Goal: Check status: Check status

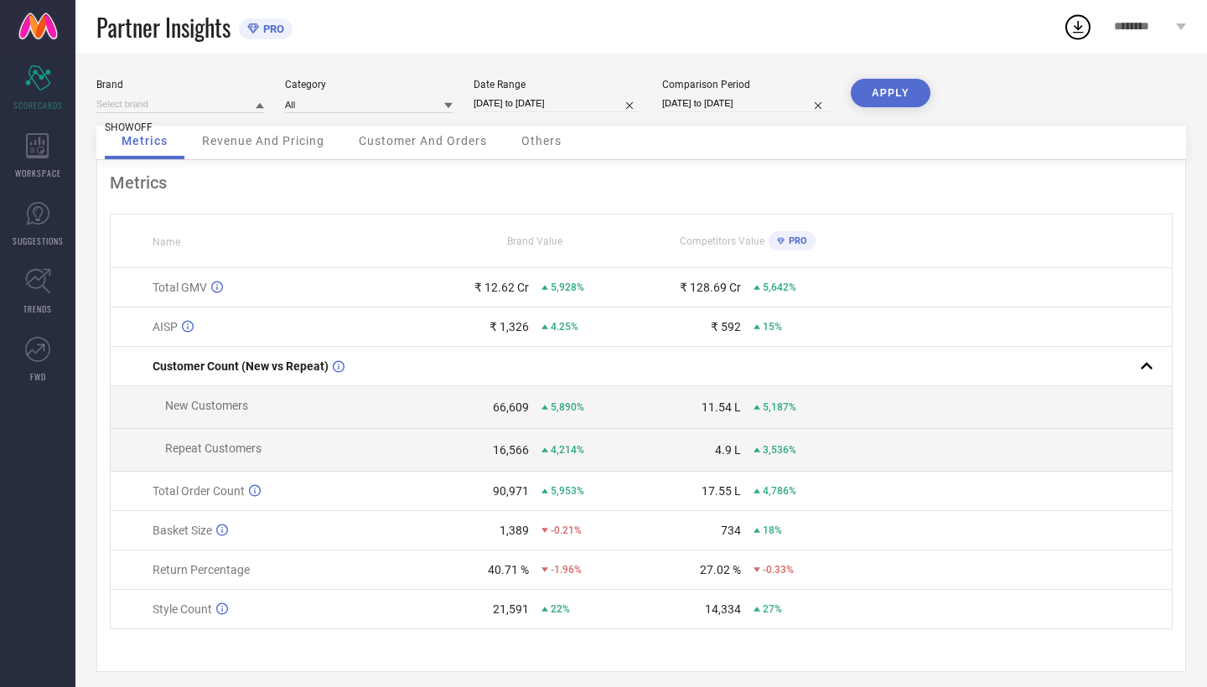
click at [163, 108] on input at bounding box center [180, 105] width 168 height 18
click at [170, 130] on div "SHOWOFF" at bounding box center [180, 127] width 168 height 29
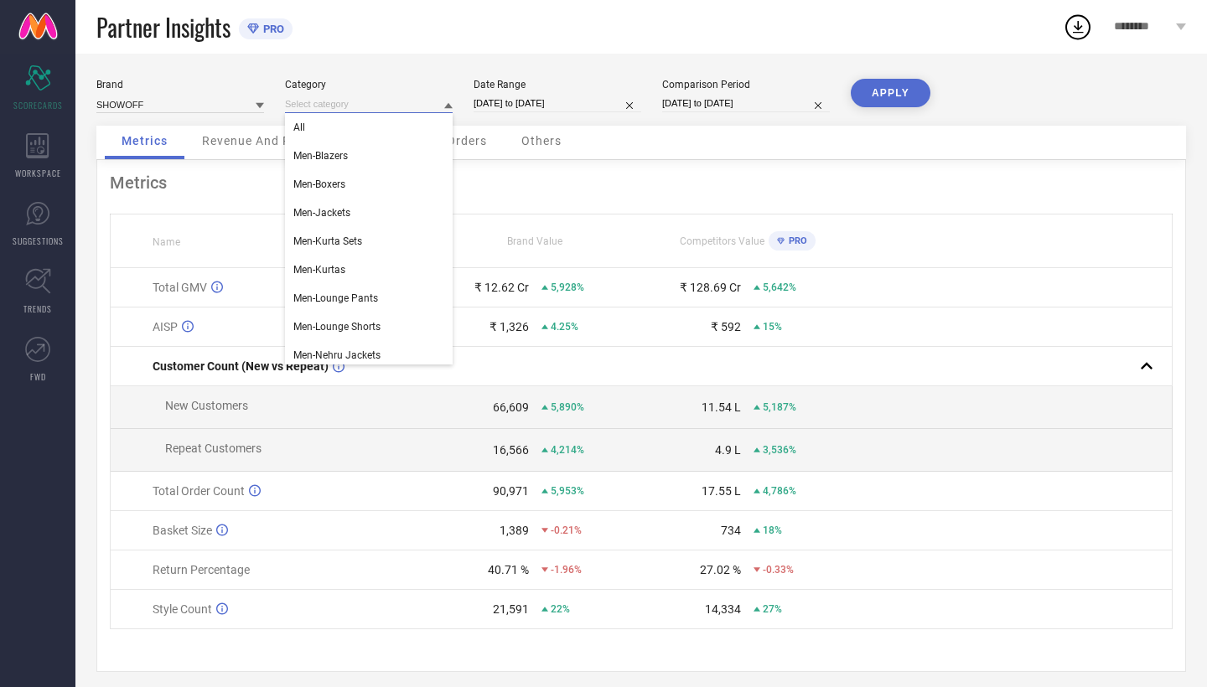
click at [332, 106] on input at bounding box center [369, 105] width 168 height 18
click at [334, 121] on div "All" at bounding box center [369, 127] width 168 height 29
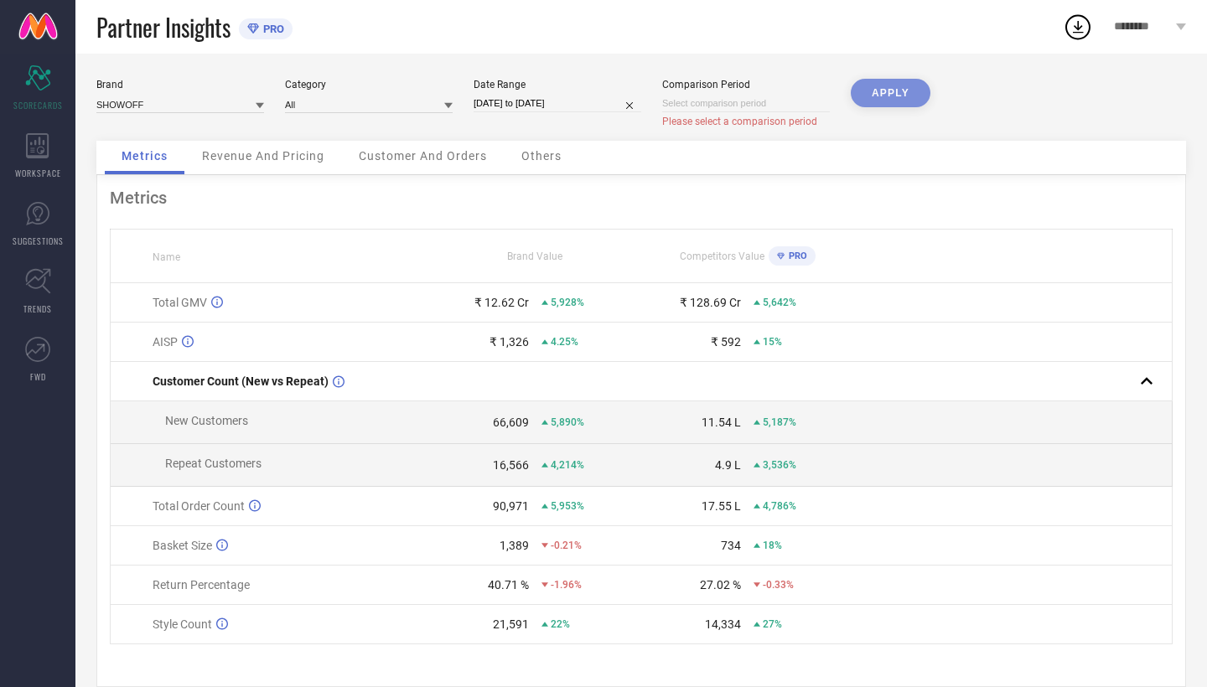
click at [595, 108] on input "[DATE] to [DATE]" at bounding box center [558, 104] width 168 height 18
select select "8"
select select "2024"
select select "9"
select select "2024"
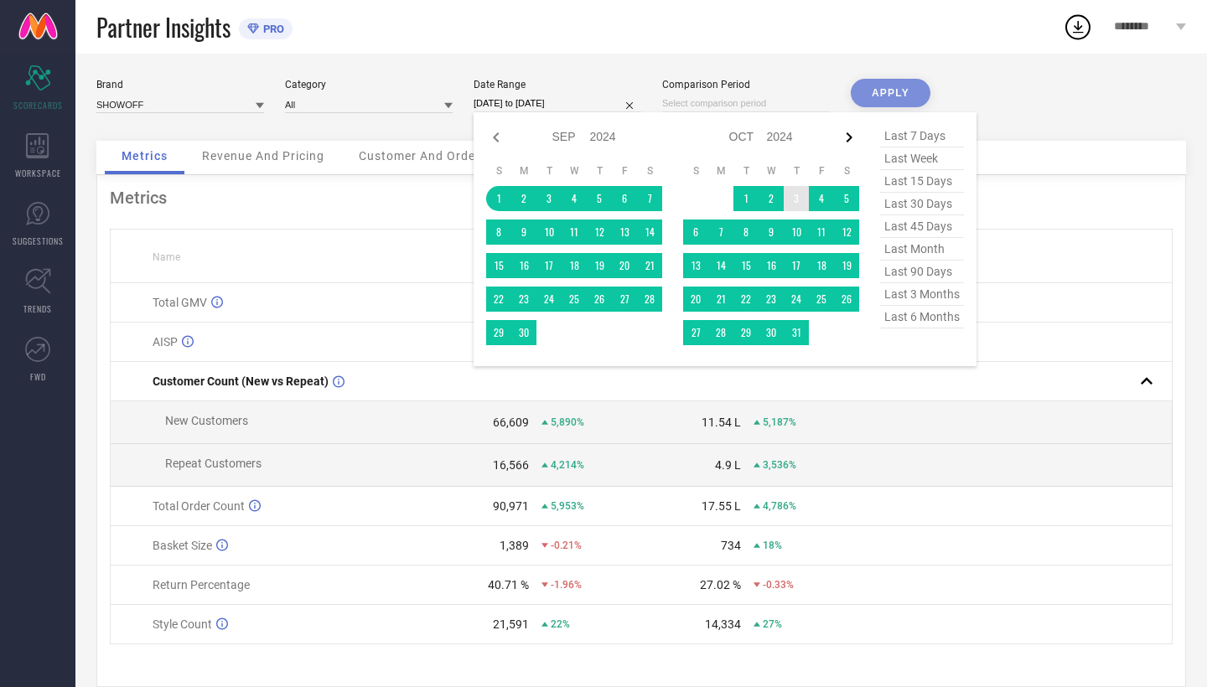
click at [847, 130] on icon at bounding box center [849, 137] width 20 height 20
select select "9"
select select "2024"
select select "10"
select select "2024"
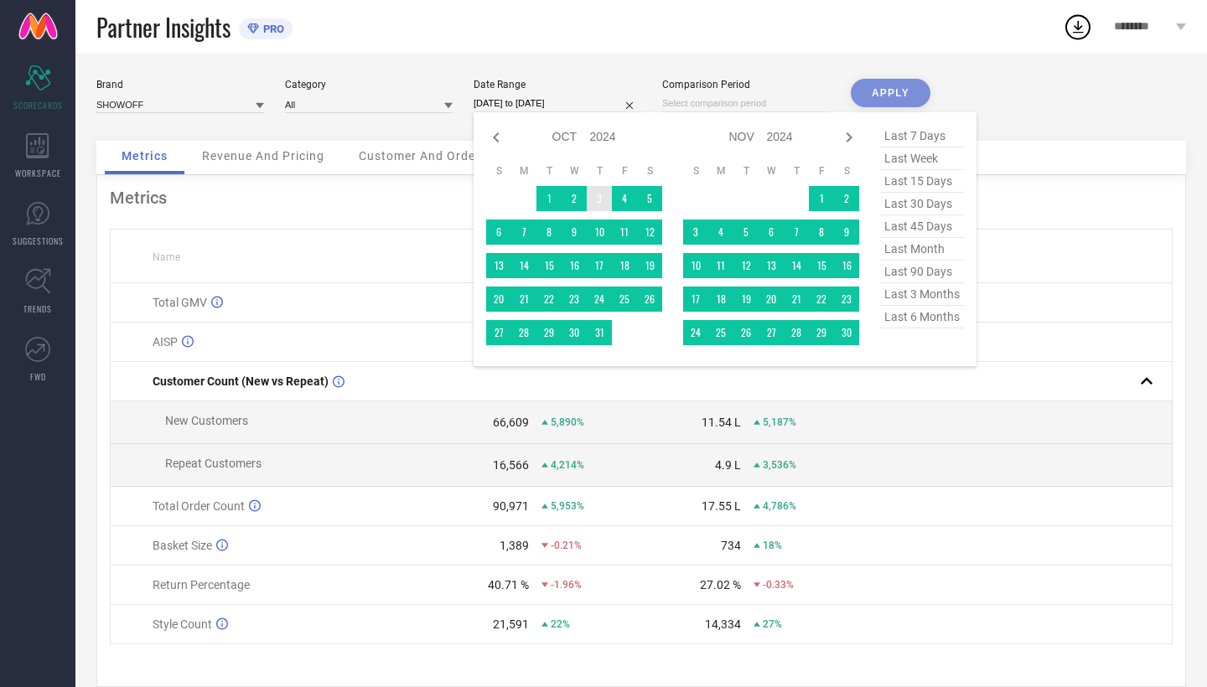
click at [847, 130] on icon at bounding box center [849, 137] width 20 height 20
select select "10"
select select "2024"
select select "11"
select select "2024"
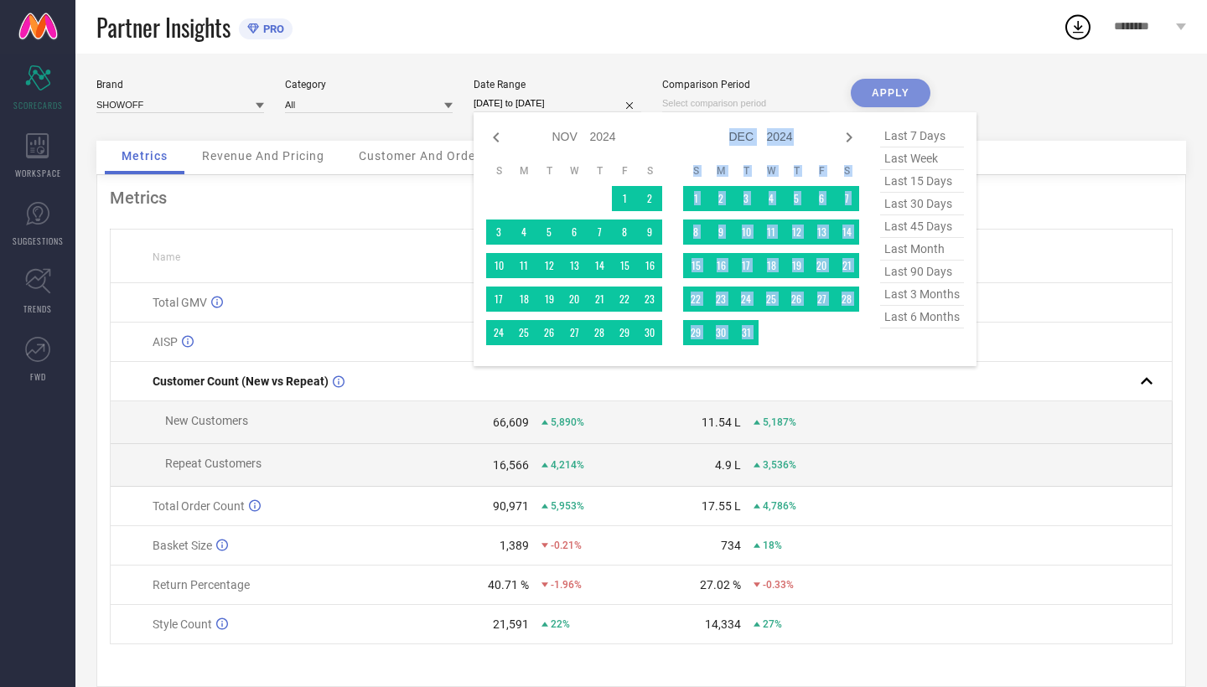
click at [847, 130] on icon at bounding box center [849, 137] width 20 height 20
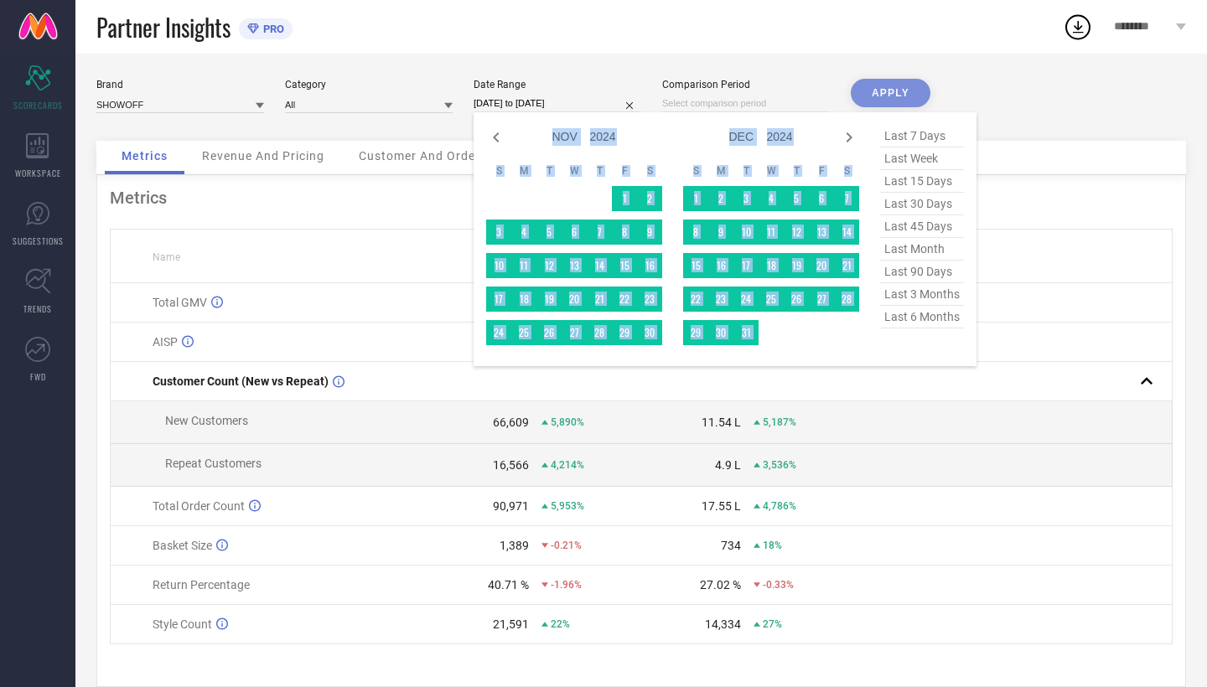
select select "2025"
select select "1"
select select "2025"
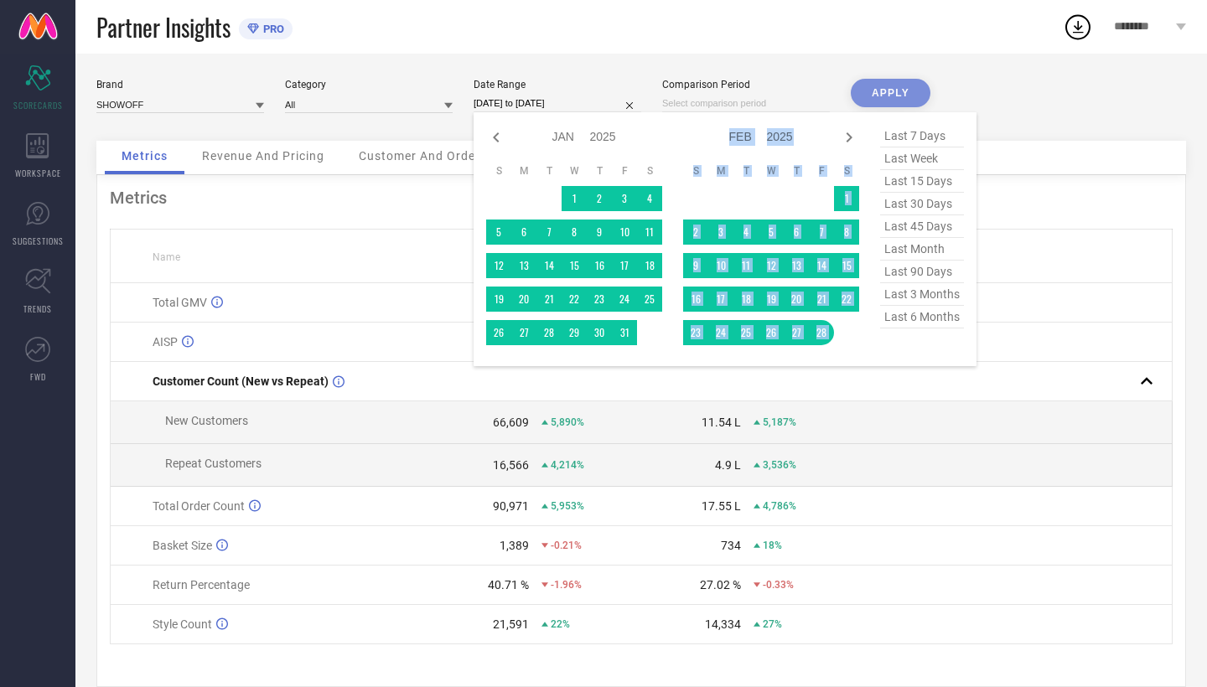
click at [847, 130] on icon at bounding box center [849, 137] width 20 height 20
select select "1"
select select "2025"
select select "2"
select select "2025"
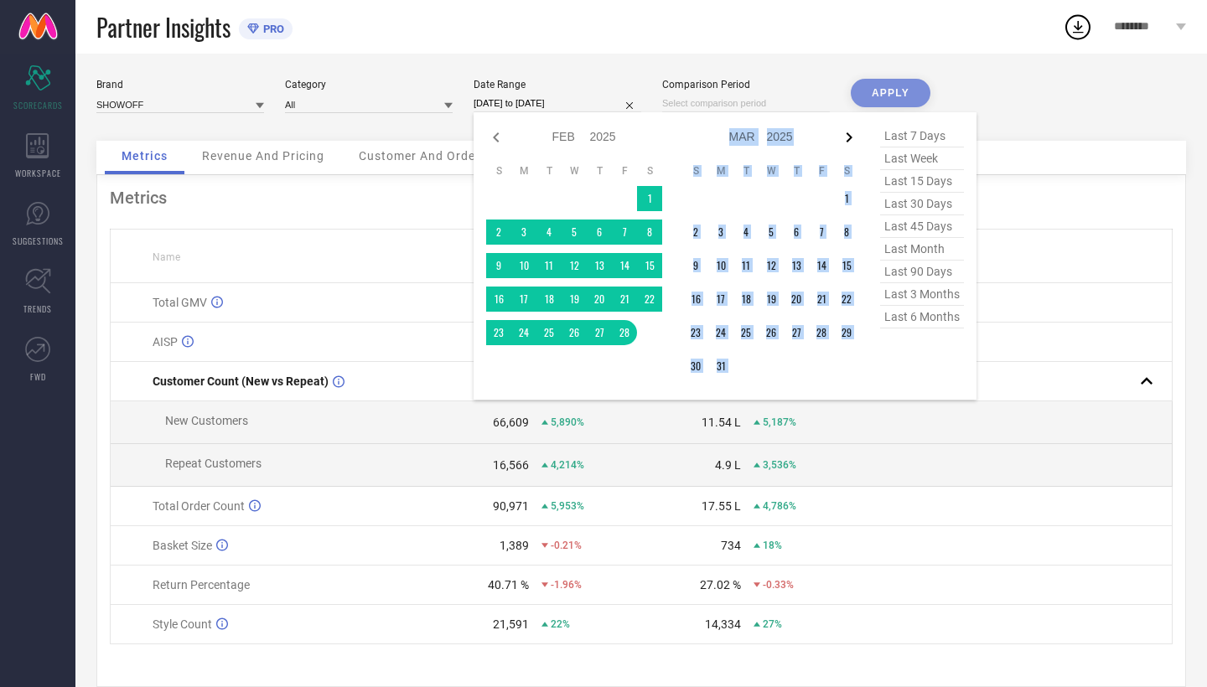
click at [848, 132] on icon at bounding box center [849, 137] width 20 height 20
select select "2"
select select "2025"
select select "3"
select select "2025"
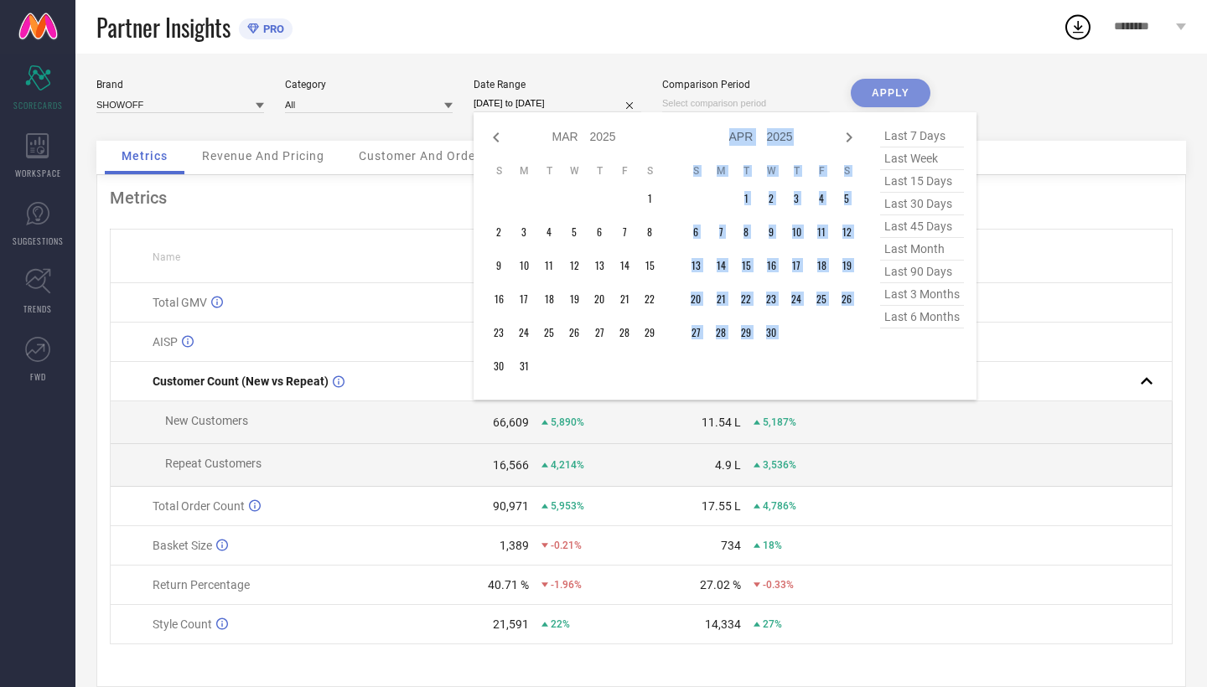
click at [808, 153] on div "Jan Feb Mar Apr May Jun [DATE] Aug Sep Oct Nov [DATE] 2016 2017 2018 2019 2020 …" at bounding box center [771, 256] width 176 height 262
click at [854, 142] on icon at bounding box center [849, 137] width 20 height 20
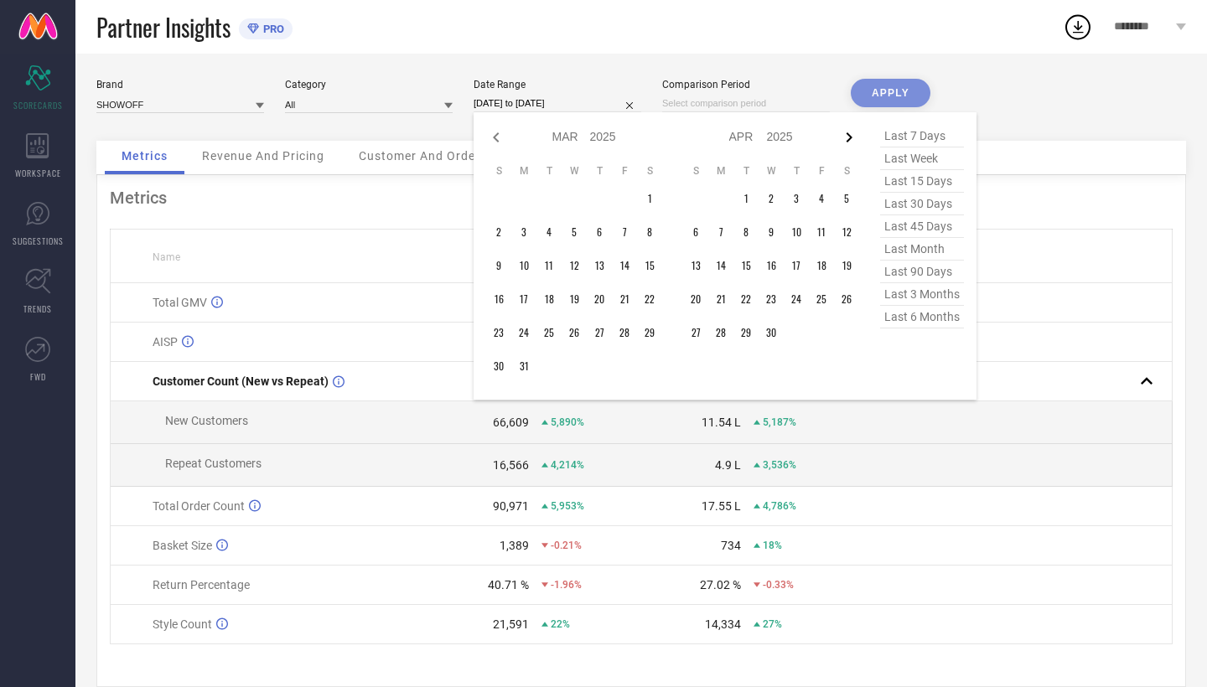
select select "3"
select select "2025"
select select "4"
select select "2025"
click at [854, 142] on icon at bounding box center [849, 137] width 20 height 20
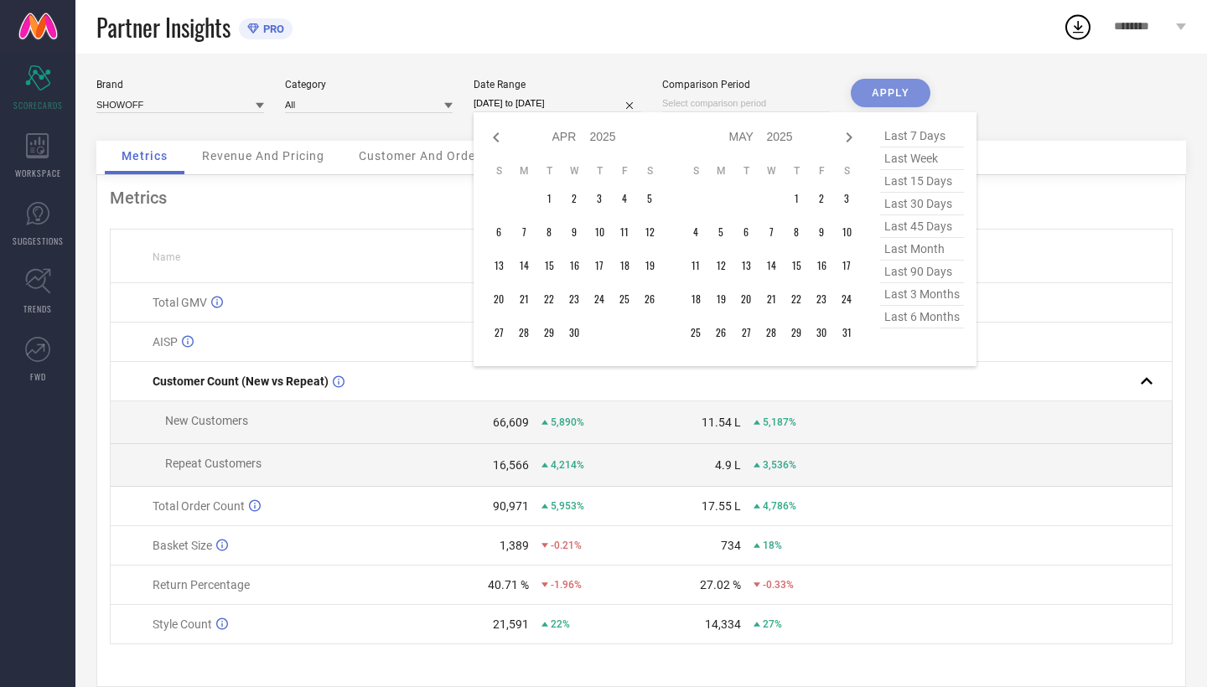
select select "4"
select select "2025"
select select "5"
select select "2025"
click at [854, 142] on icon at bounding box center [849, 137] width 20 height 20
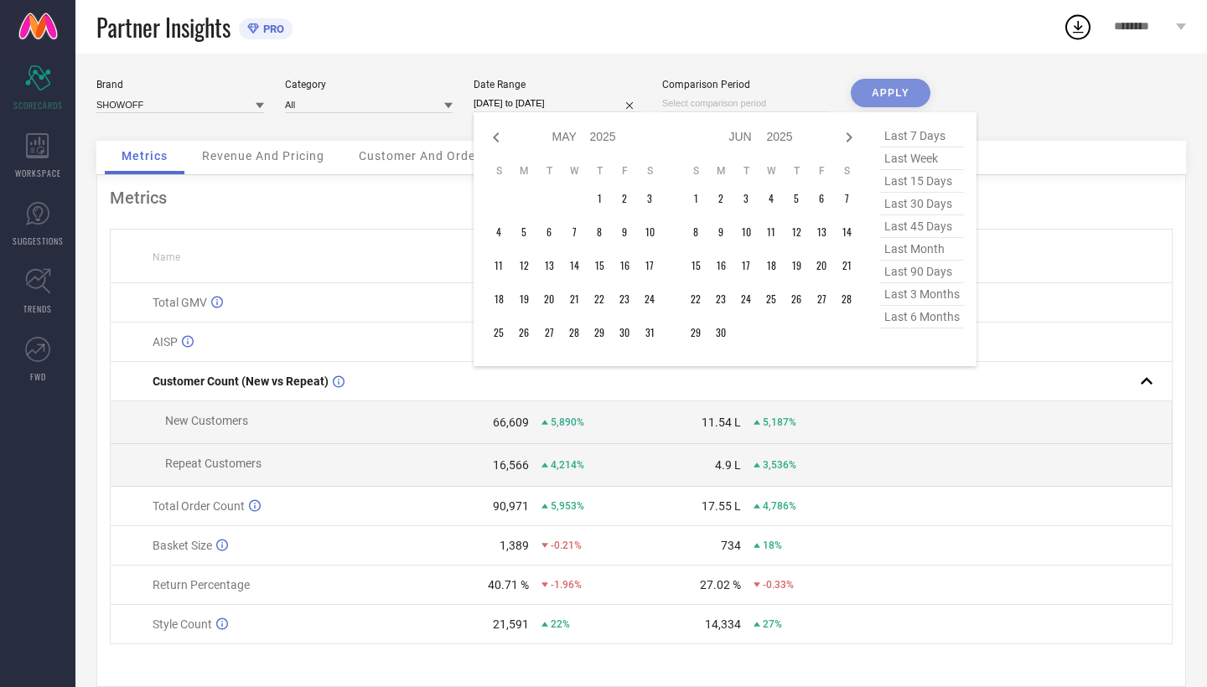
select select "5"
select select "2025"
select select "6"
select select "2025"
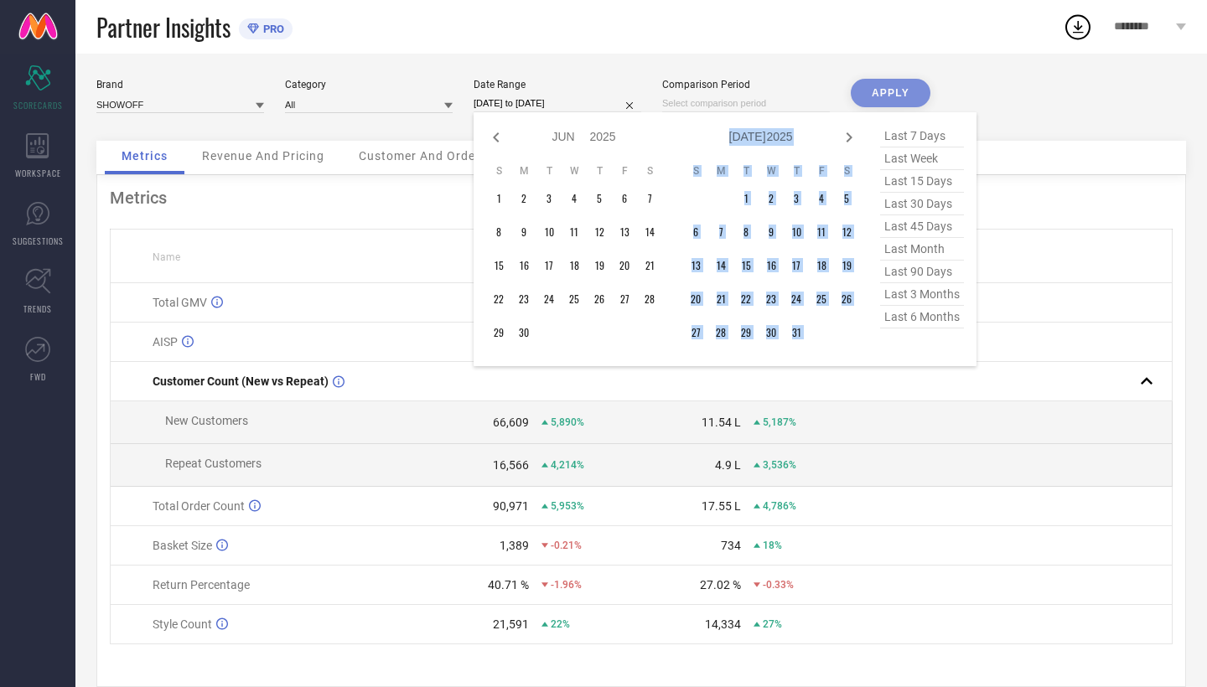
click at [854, 142] on icon at bounding box center [849, 137] width 20 height 20
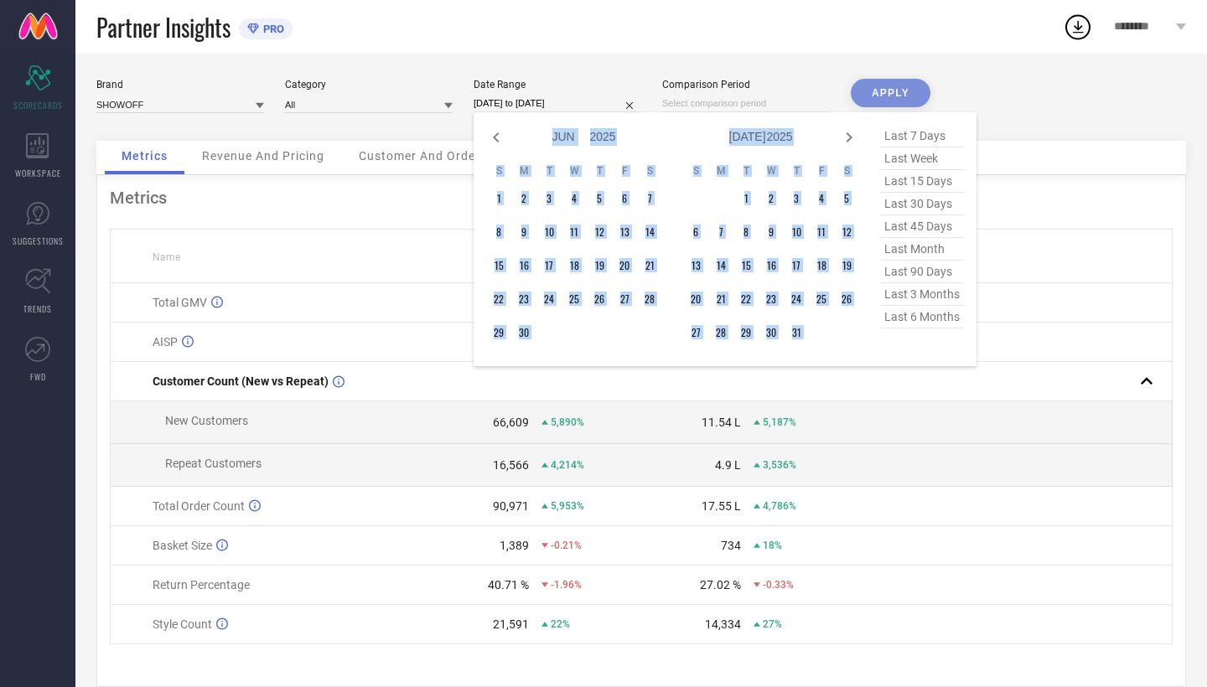
select select "7"
select select "2025"
select select "8"
select select "2025"
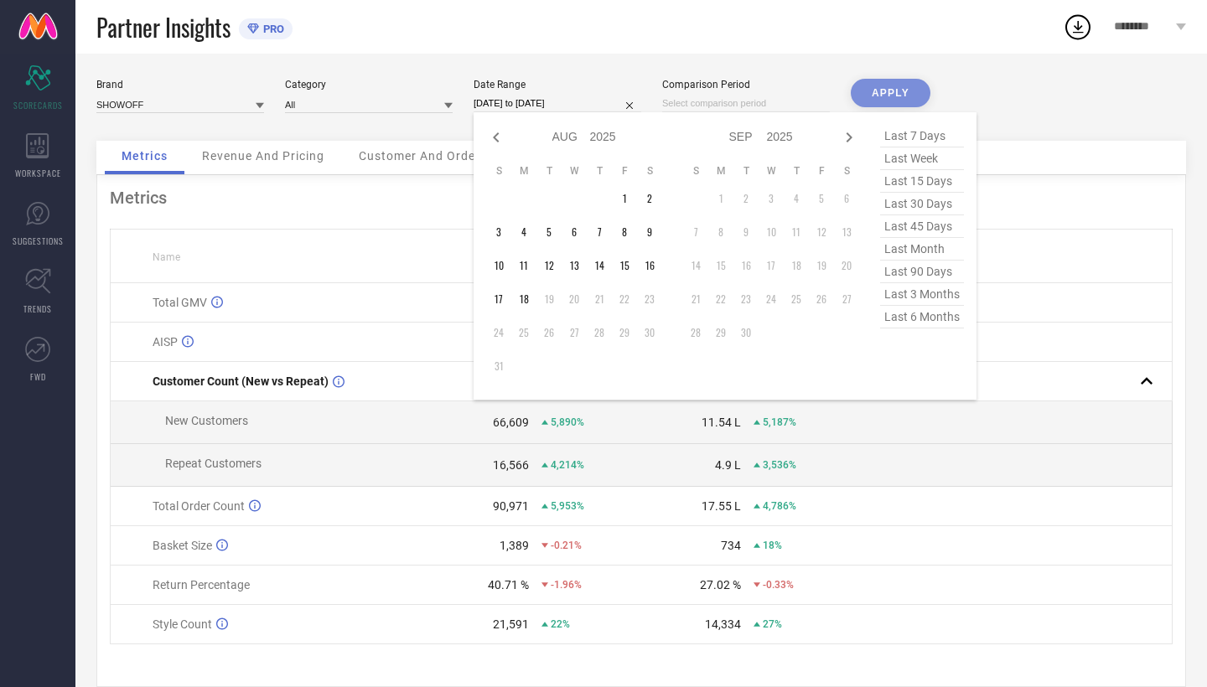
click at [527, 125] on div "Jan Feb Mar Apr May Jun [DATE] Aug Sep Oct Nov [DATE] 2016 2017 2018 2019 2020 …" at bounding box center [725, 256] width 503 height 288
click at [496, 301] on td "17" at bounding box center [498, 299] width 25 height 25
type input "[DATE] to [DATE]"
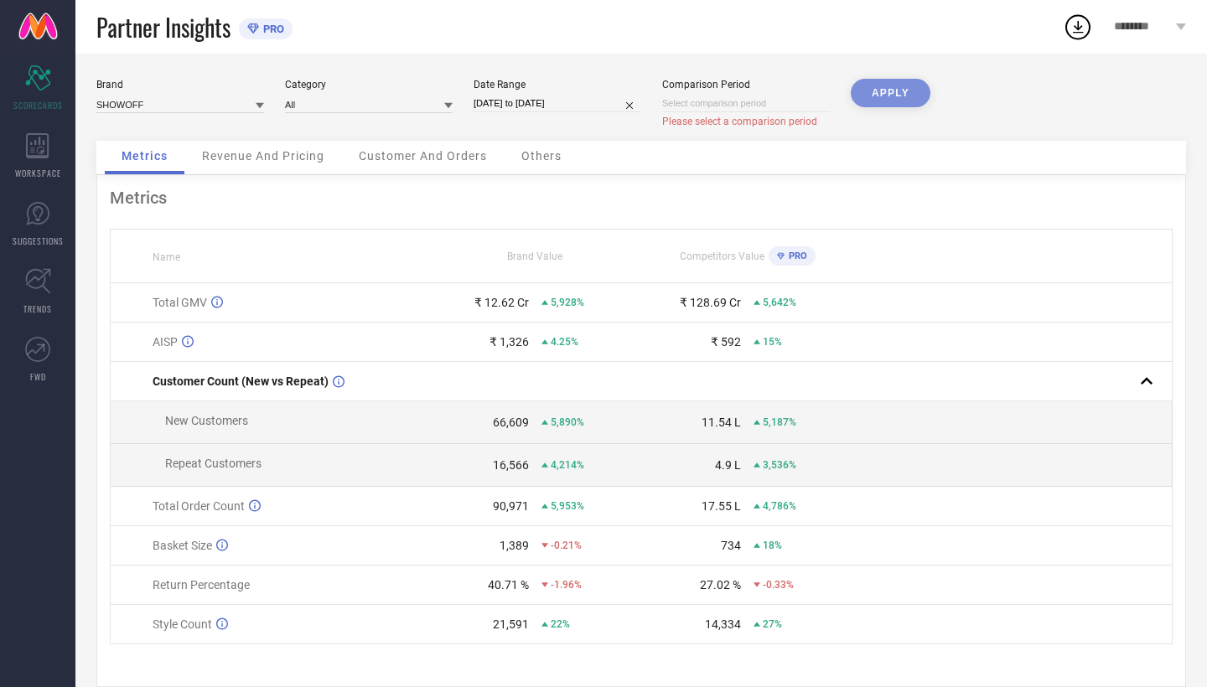
click at [605, 105] on input "[DATE] to [DATE]" at bounding box center [558, 104] width 168 height 18
select select "7"
select select "2025"
select select "8"
select select "2025"
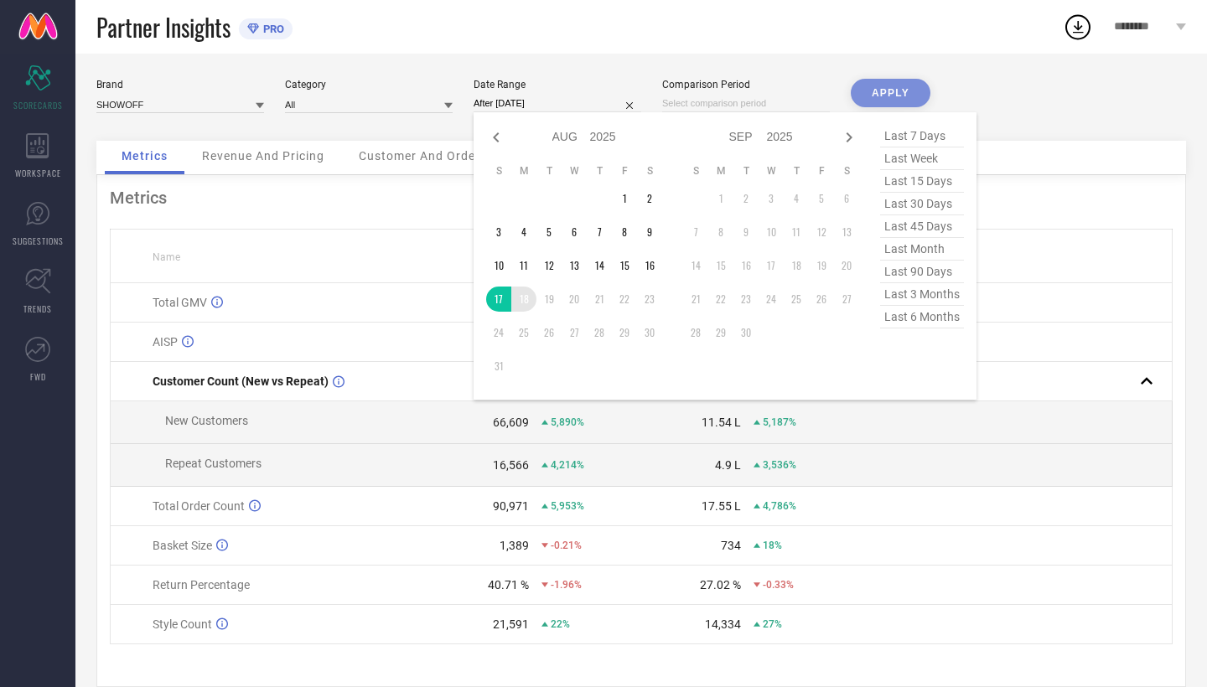
click at [524, 303] on td "18" at bounding box center [523, 299] width 25 height 25
type input "[DATE] to [DATE]"
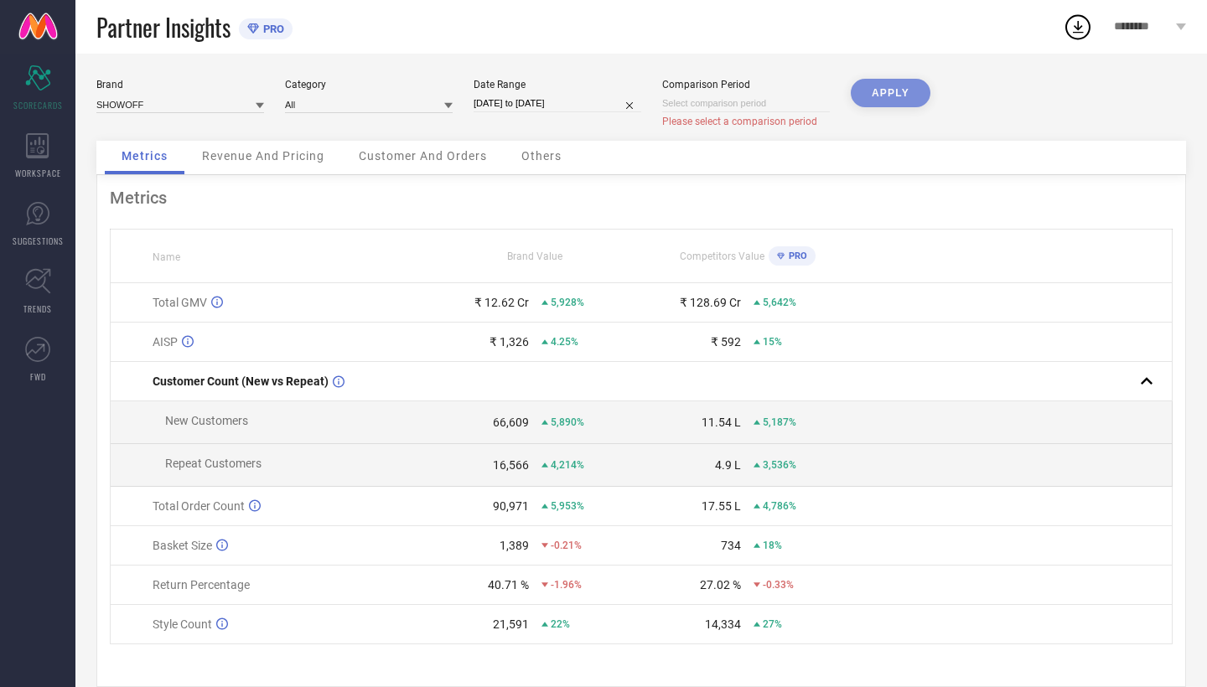
click at [889, 90] on div "APPLY" at bounding box center [891, 110] width 80 height 62
click at [589, 101] on input "[DATE] to [DATE]" at bounding box center [558, 104] width 168 height 18
select select "7"
select select "2025"
select select "8"
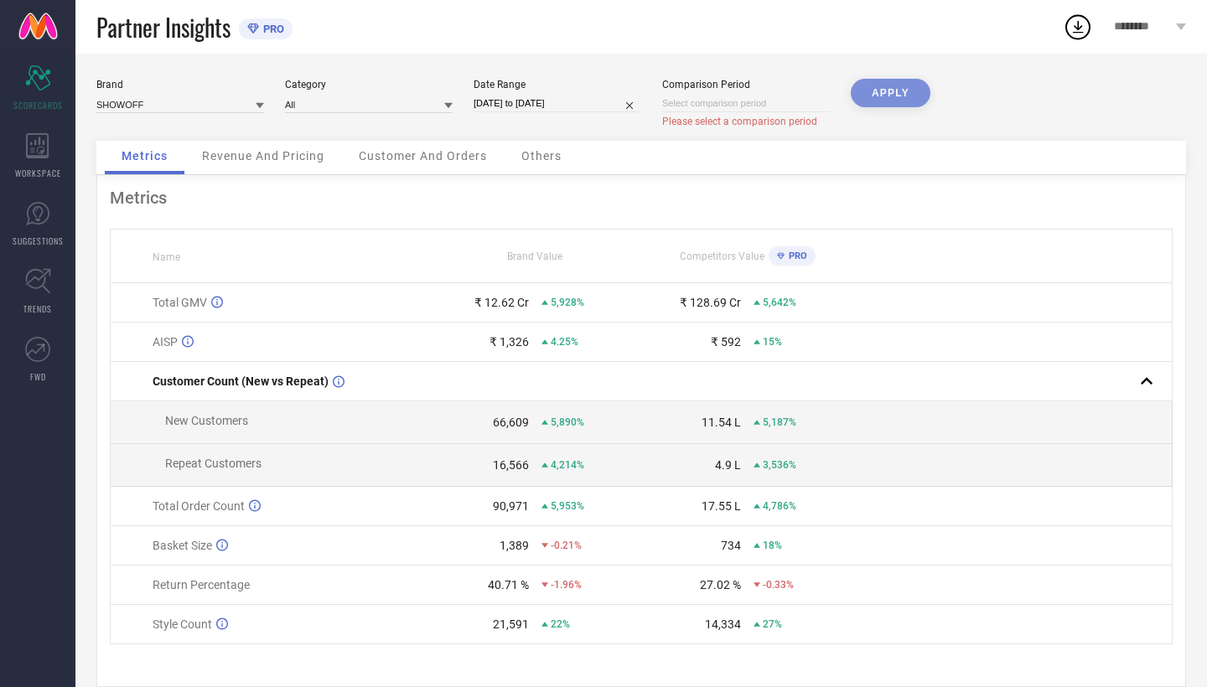
select select "2025"
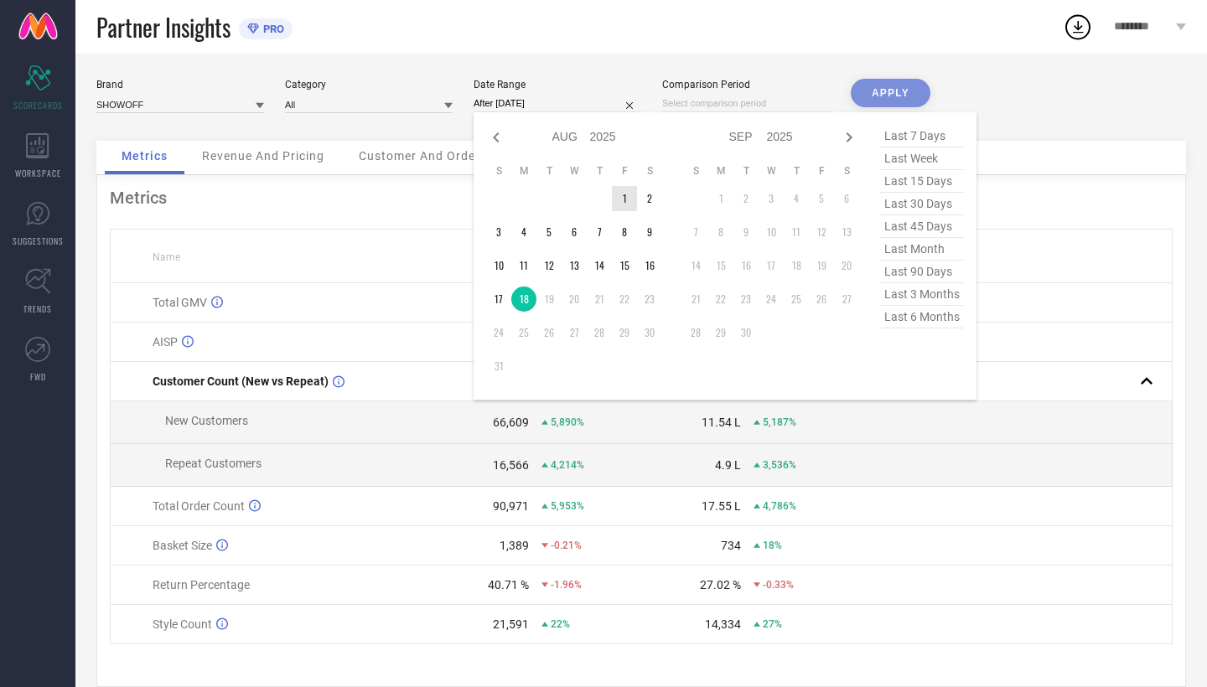
click at [620, 201] on td "1" at bounding box center [624, 198] width 25 height 25
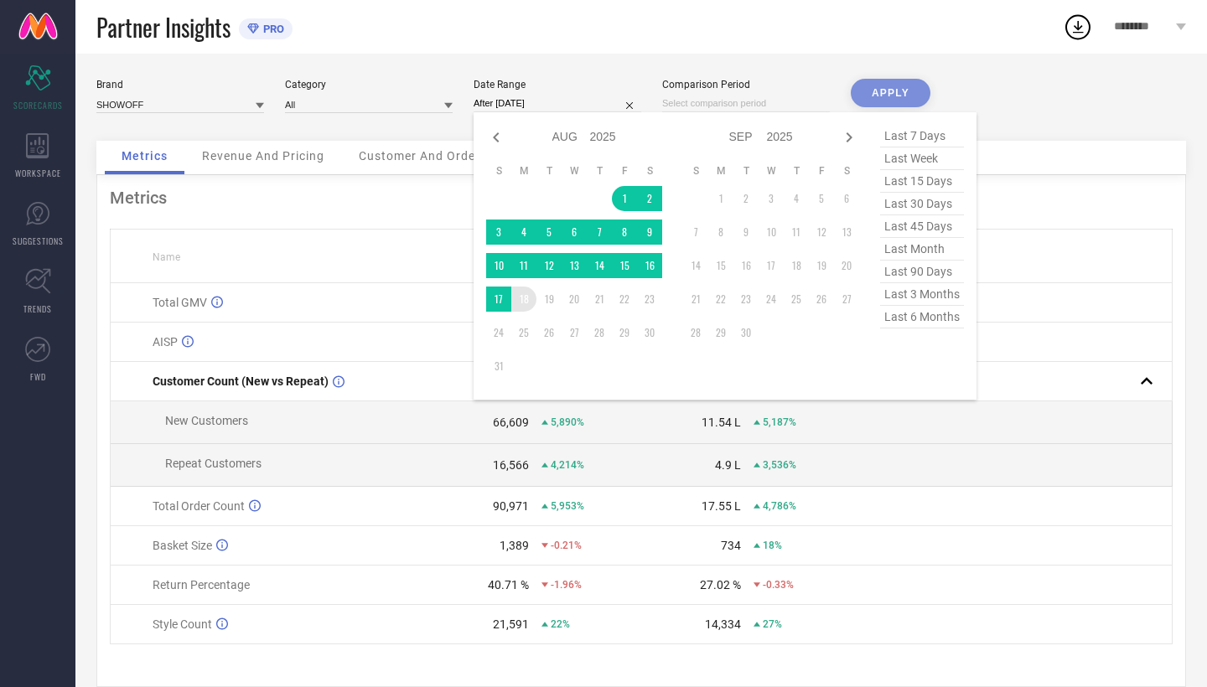
type input "[DATE] to [DATE]"
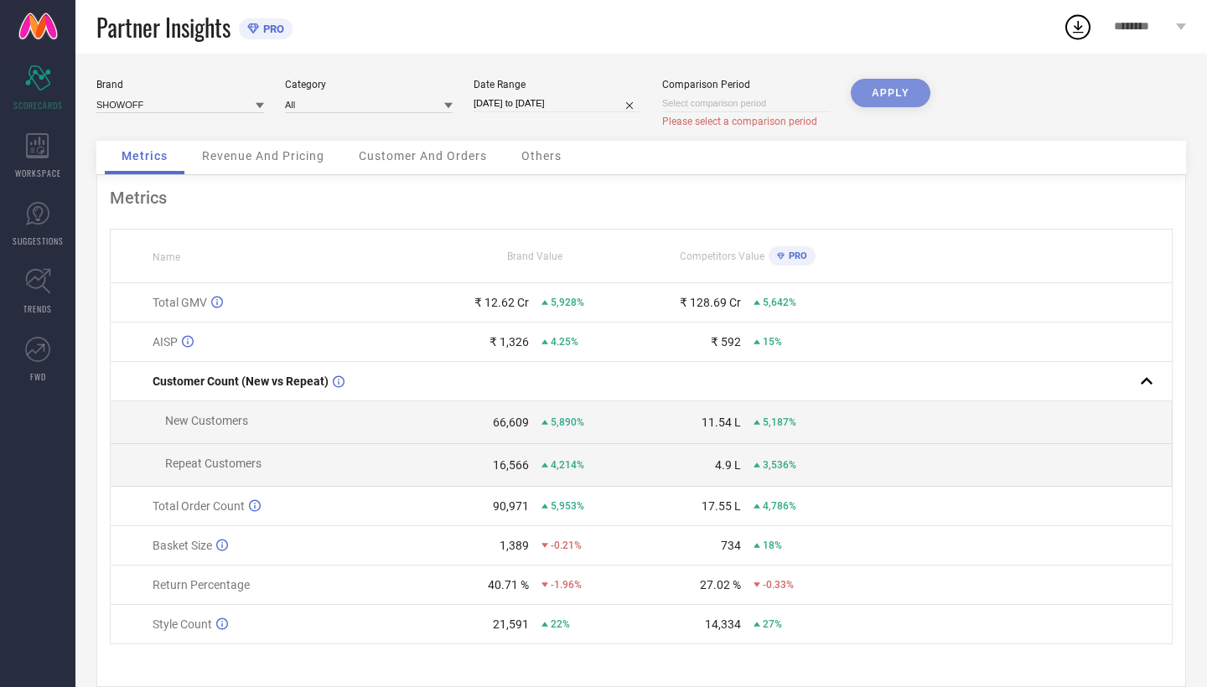
click at [891, 91] on div "APPLY" at bounding box center [891, 110] width 80 height 62
click at [780, 103] on input at bounding box center [746, 104] width 168 height 18
select select "7"
select select "2025"
select select "8"
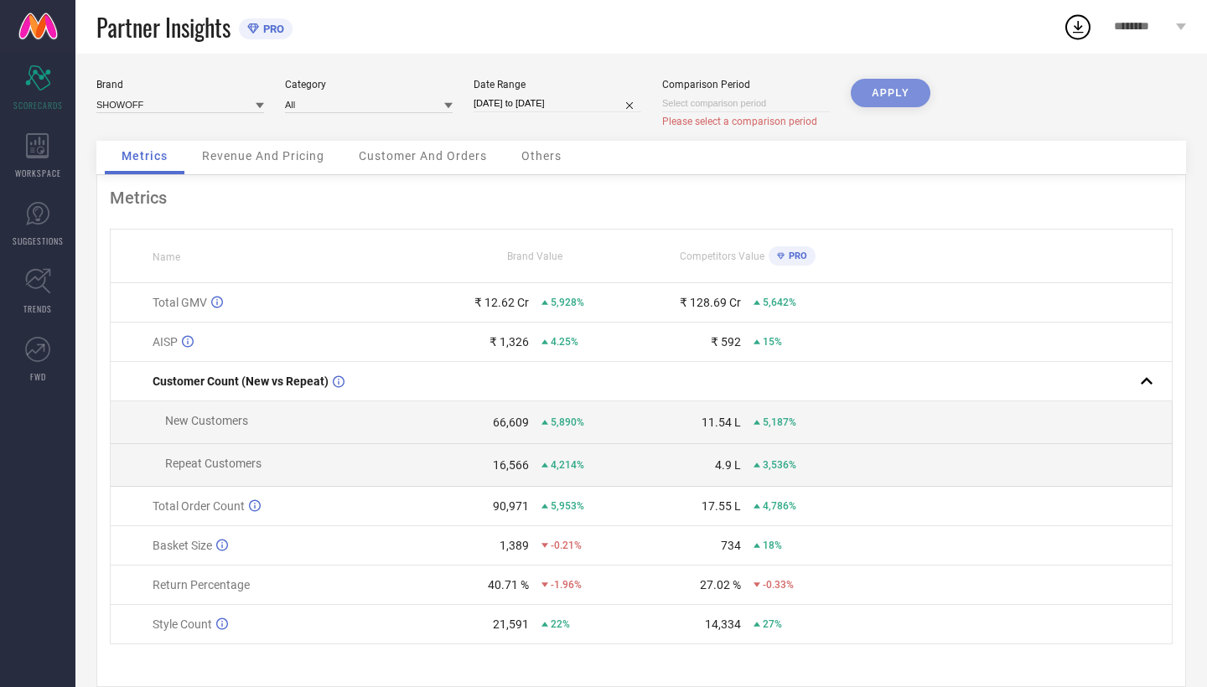
select select "2025"
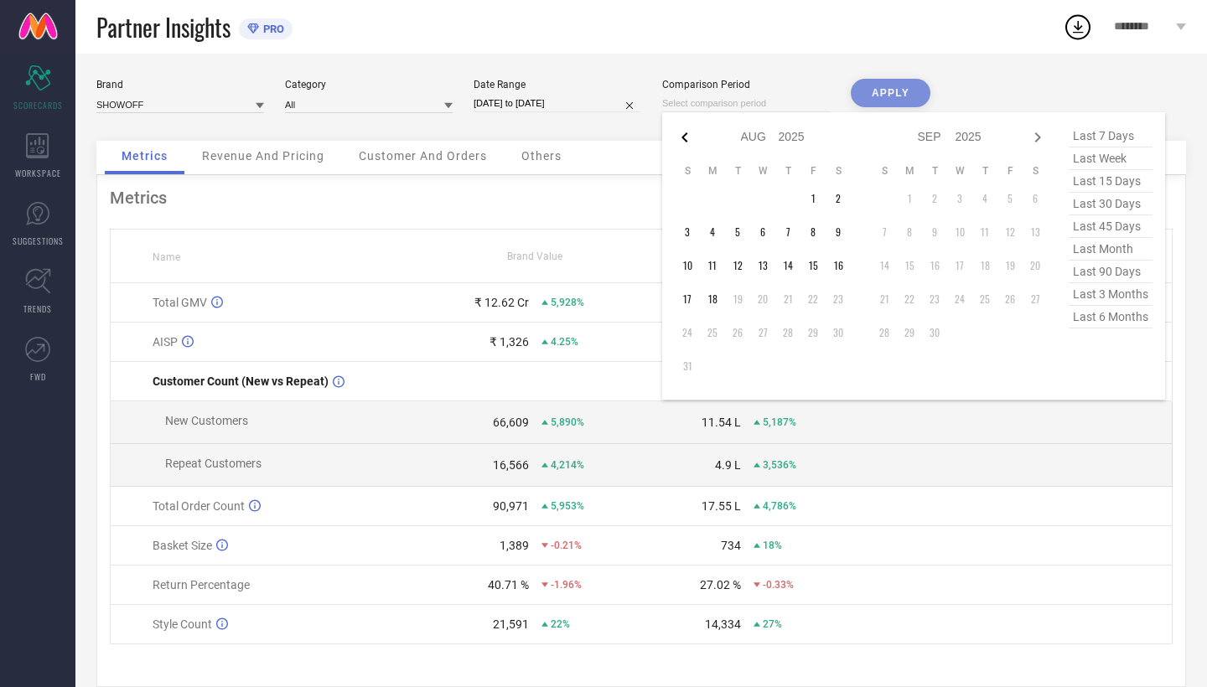
click at [683, 137] on icon at bounding box center [685, 137] width 6 height 10
select select "6"
select select "2025"
select select "7"
select select "2025"
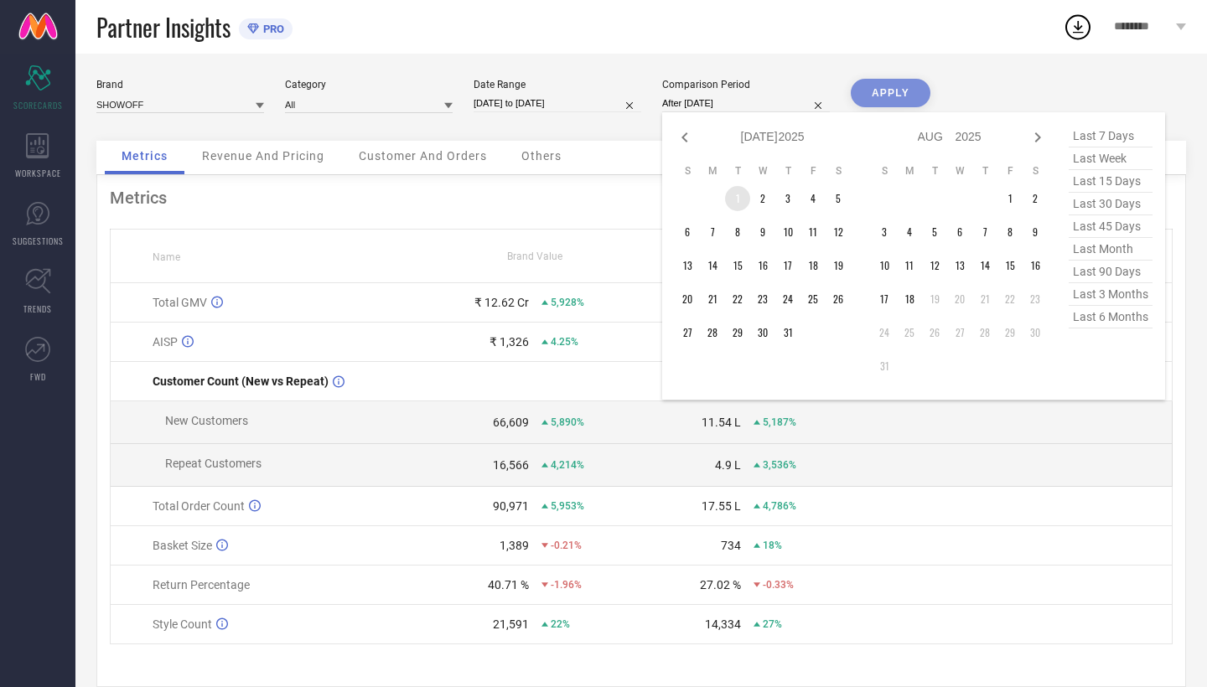
click at [735, 200] on td "1" at bounding box center [737, 198] width 25 height 25
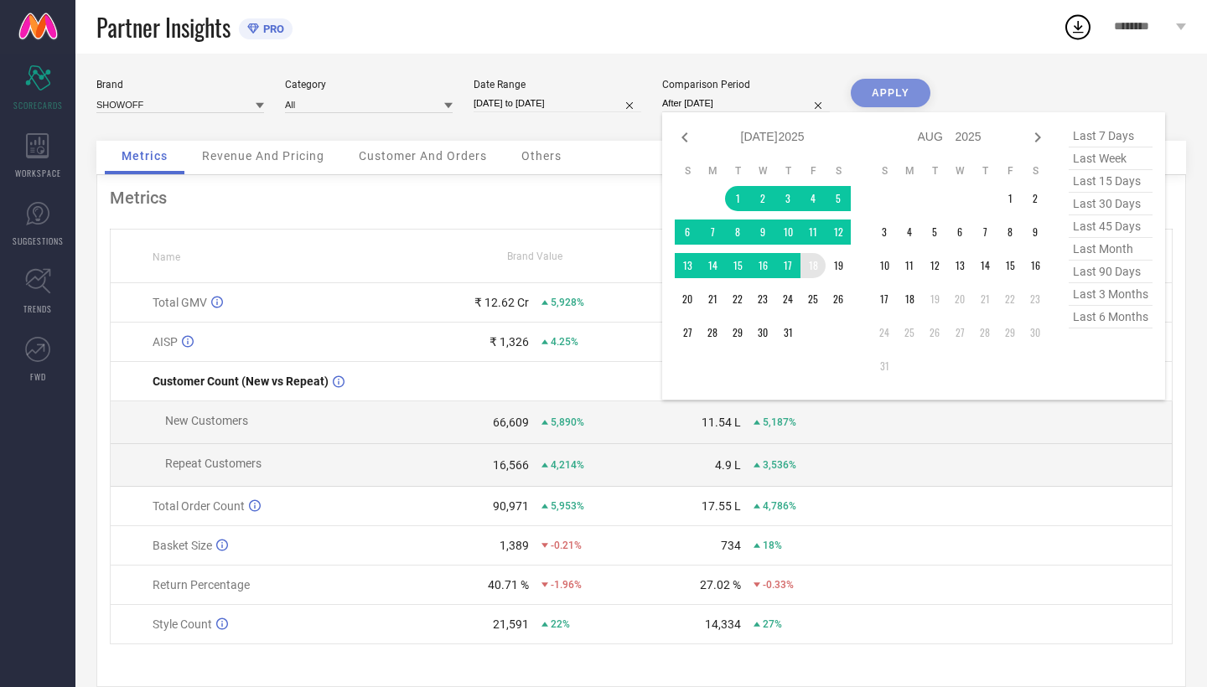
type input "[DATE] to [DATE]"
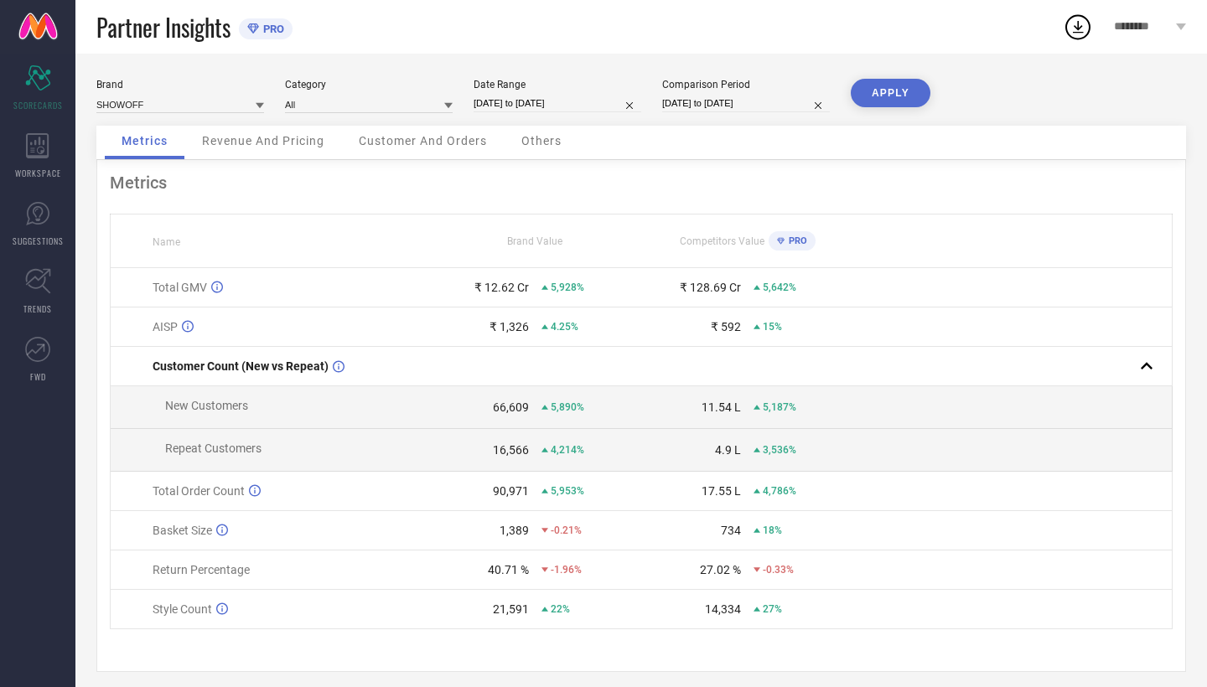
click at [870, 90] on button "APPLY" at bounding box center [891, 93] width 80 height 29
drag, startPoint x: 527, startPoint y: 290, endPoint x: 493, endPoint y: 290, distance: 34.4
click at [493, 290] on div "₹ 1.18 Cr" at bounding box center [505, 287] width 48 height 13
drag, startPoint x: 524, startPoint y: 291, endPoint x: 495, endPoint y: 291, distance: 28.5
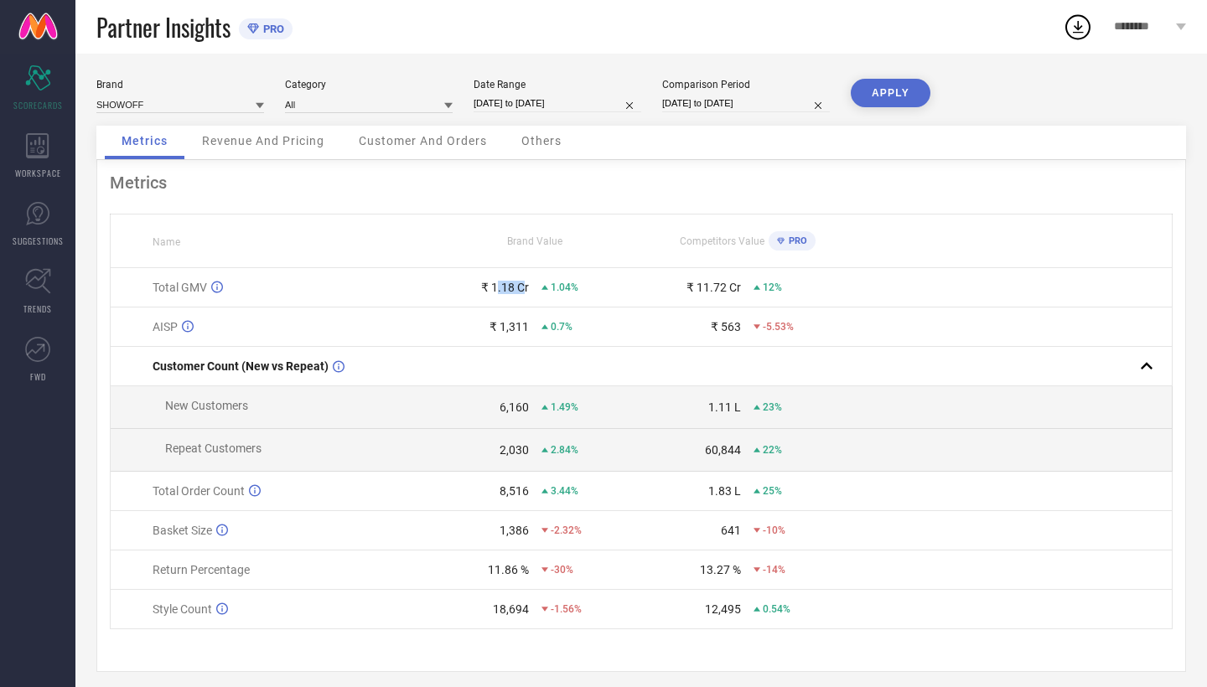
click at [495, 291] on div "₹ 1.18 Cr" at bounding box center [505, 287] width 48 height 13
drag, startPoint x: 497, startPoint y: 291, endPoint x: 521, endPoint y: 291, distance: 23.5
click at [521, 291] on div "₹ 1.18 Cr" at bounding box center [505, 287] width 48 height 13
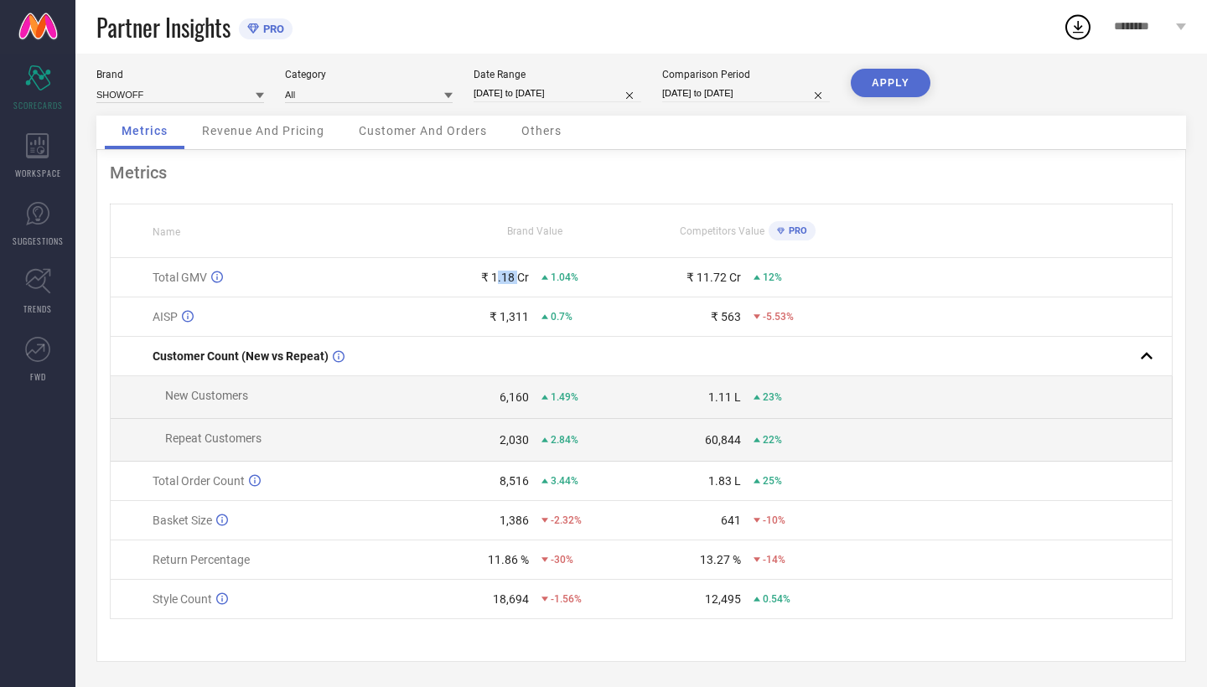
scroll to position [13, 0]
select select "7"
select select "2025"
select select "8"
select select "2025"
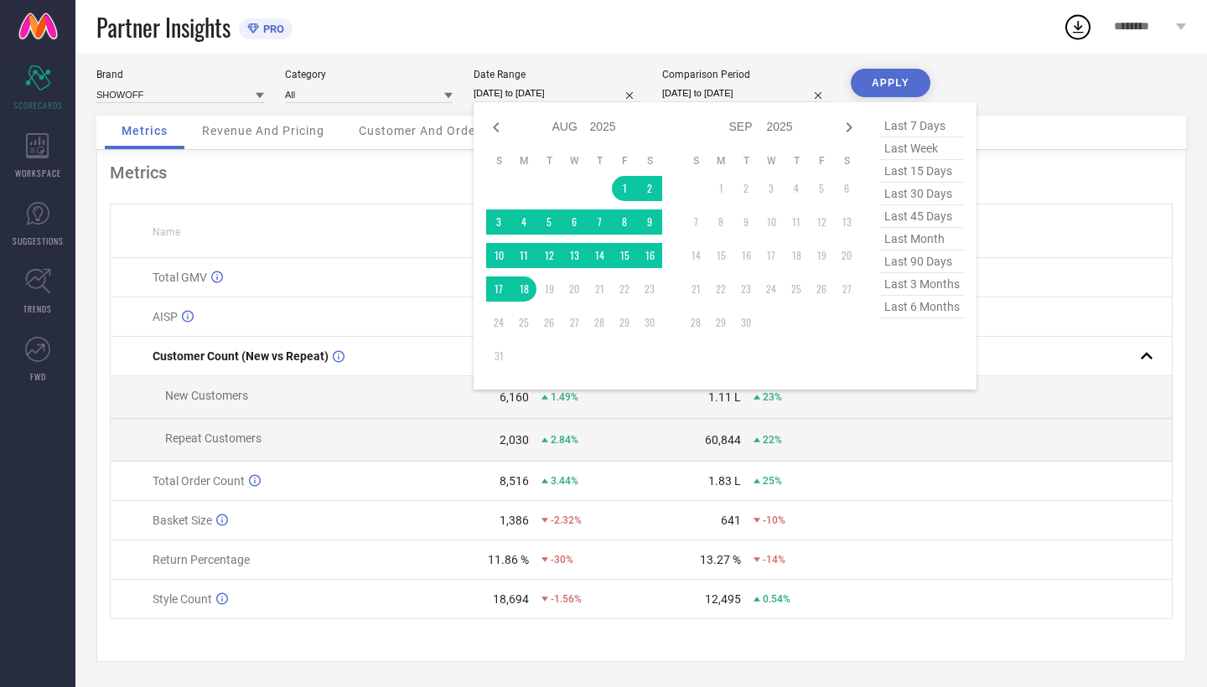
click at [532, 85] on input "[DATE] to [DATE]" at bounding box center [558, 94] width 168 height 18
click at [626, 187] on td "1" at bounding box center [624, 188] width 25 height 25
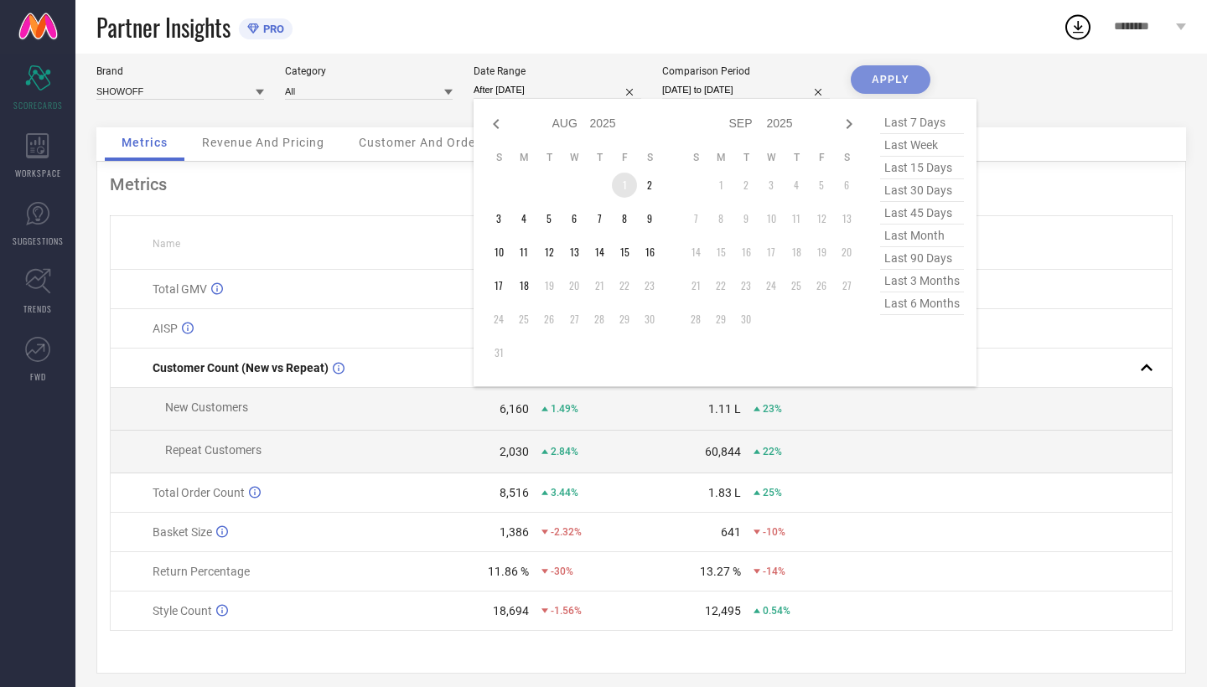
type input "[DATE] to [DATE]"
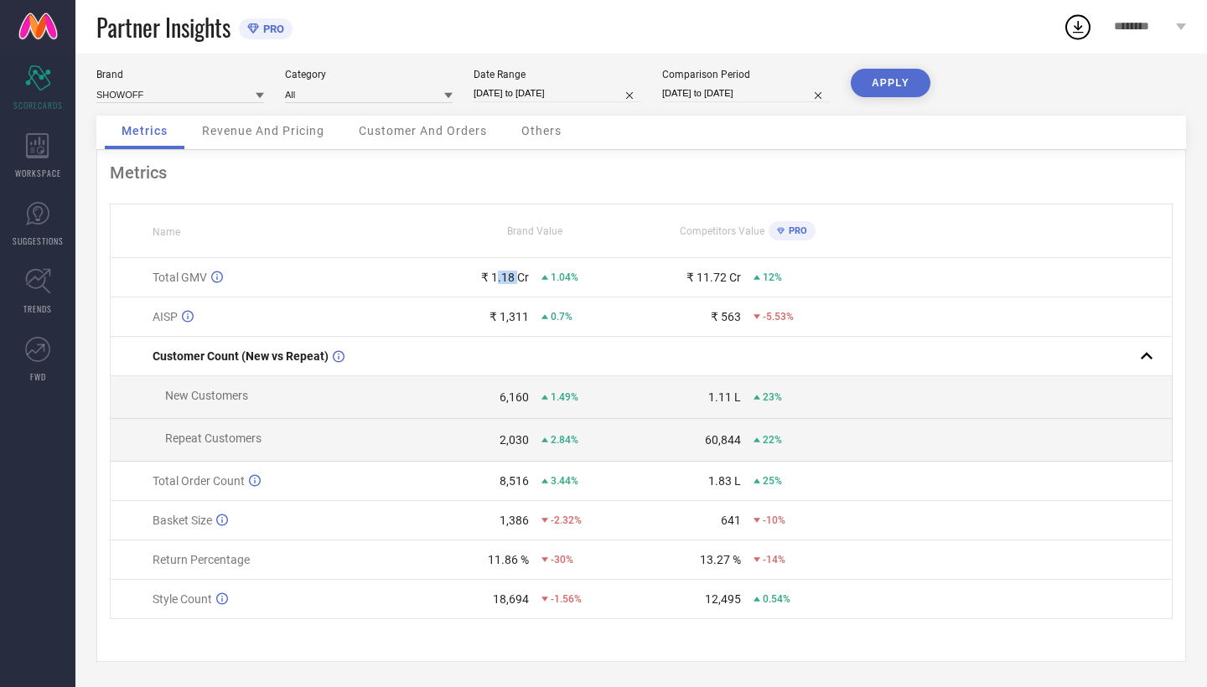
click at [889, 91] on button "APPLY" at bounding box center [891, 83] width 80 height 29
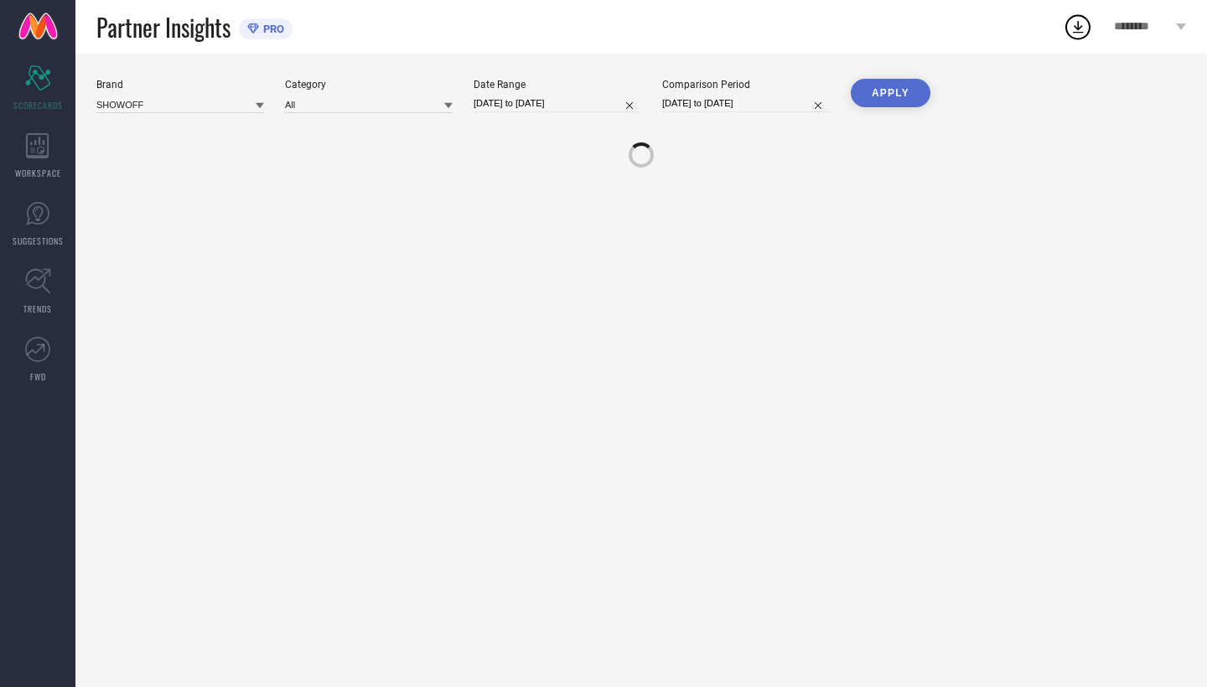
scroll to position [0, 0]
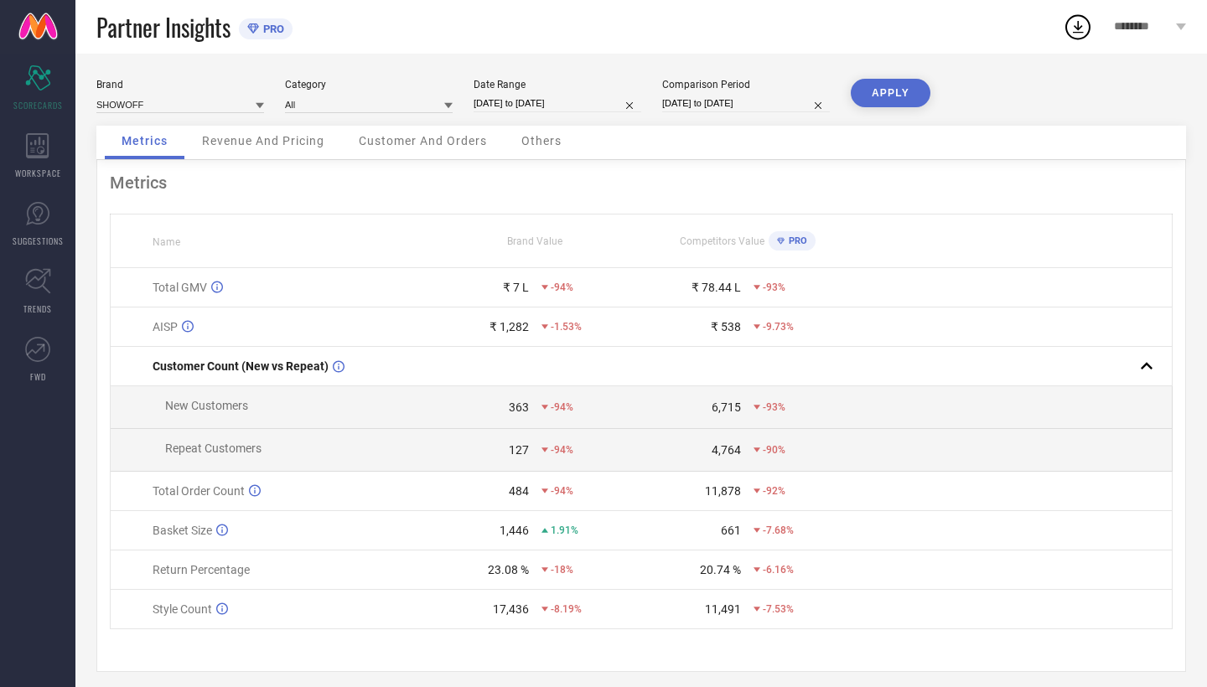
click at [406, 132] on div "Customer And Orders" at bounding box center [423, 143] width 162 height 34
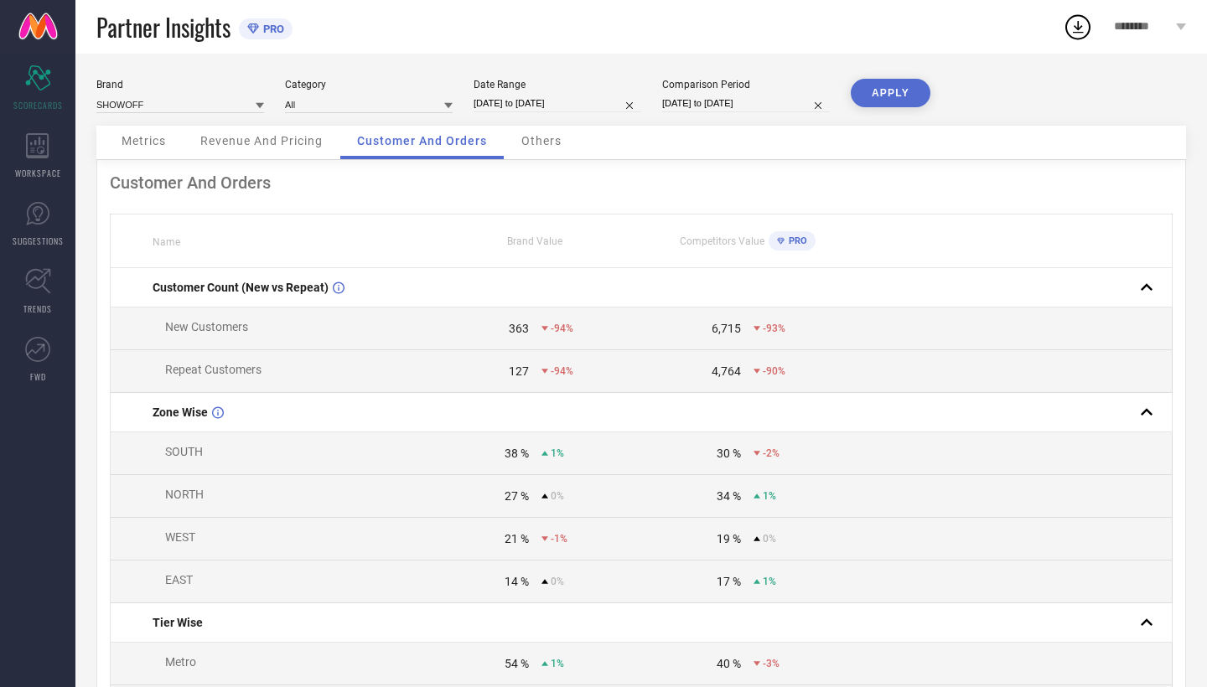
click at [165, 136] on div "Metrics" at bounding box center [144, 143] width 78 height 34
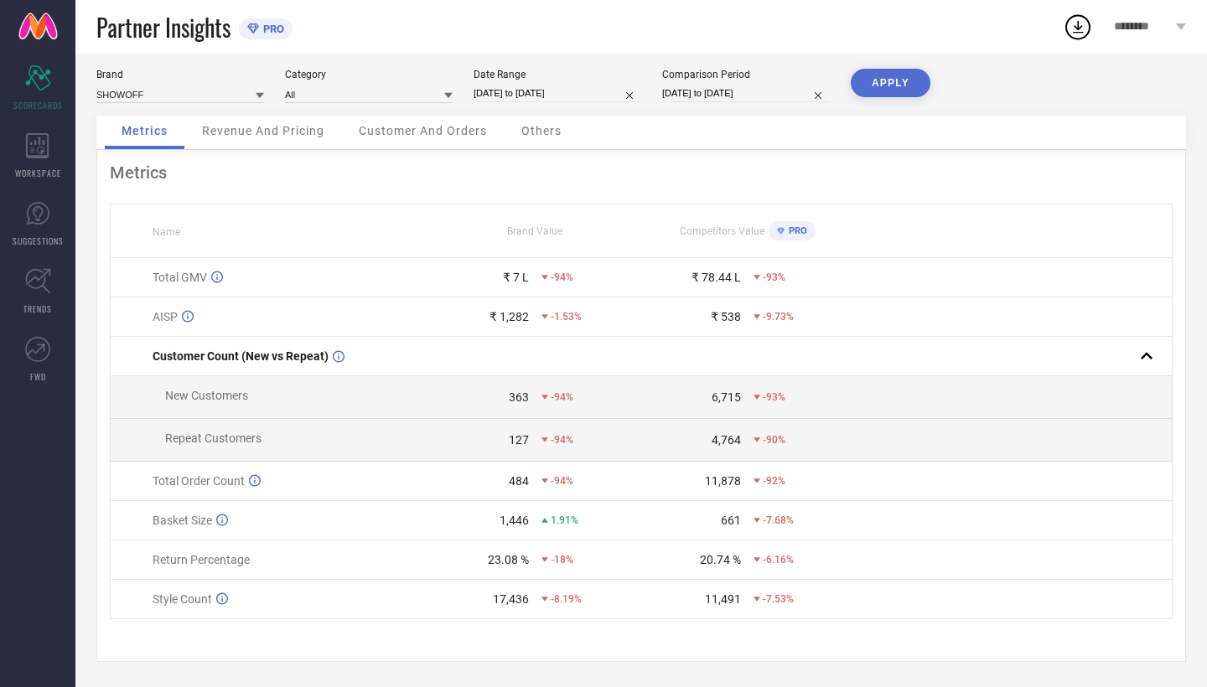
scroll to position [13, 0]
click at [443, 312] on div "Gross Merchandise Value, GMV, is total revenue against all orders including Ret…" at bounding box center [367, 280] width 278 height 74
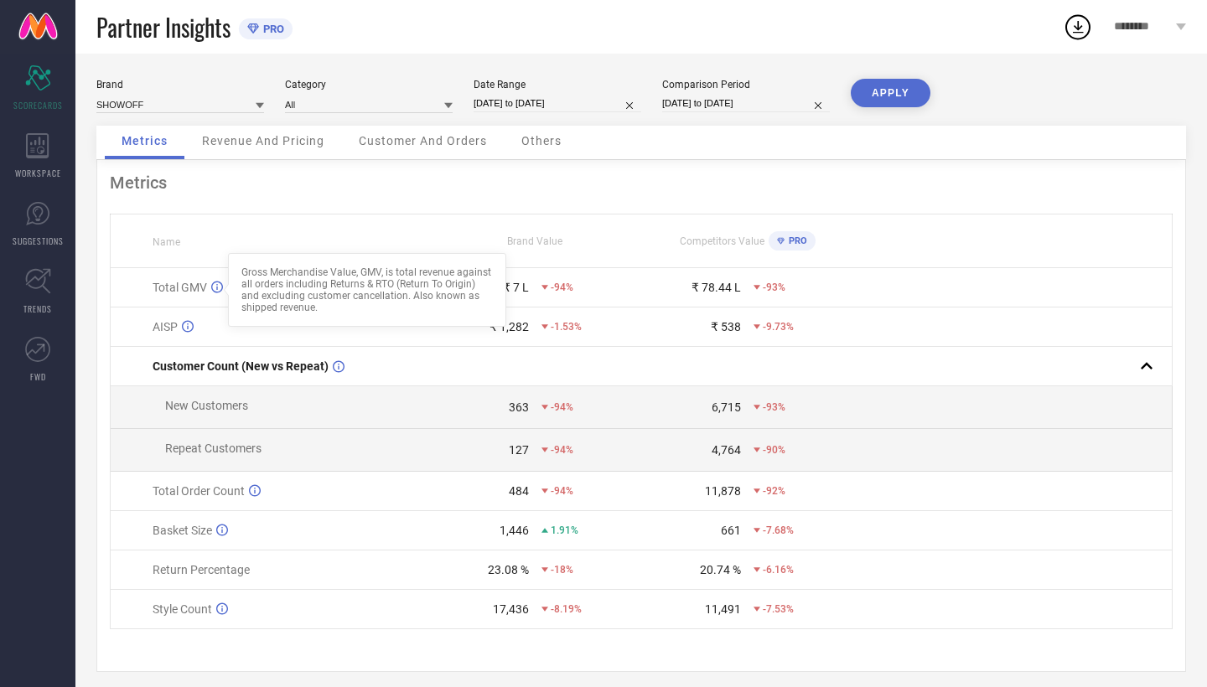
scroll to position [0, 0]
